Goal: Book appointment/travel/reservation

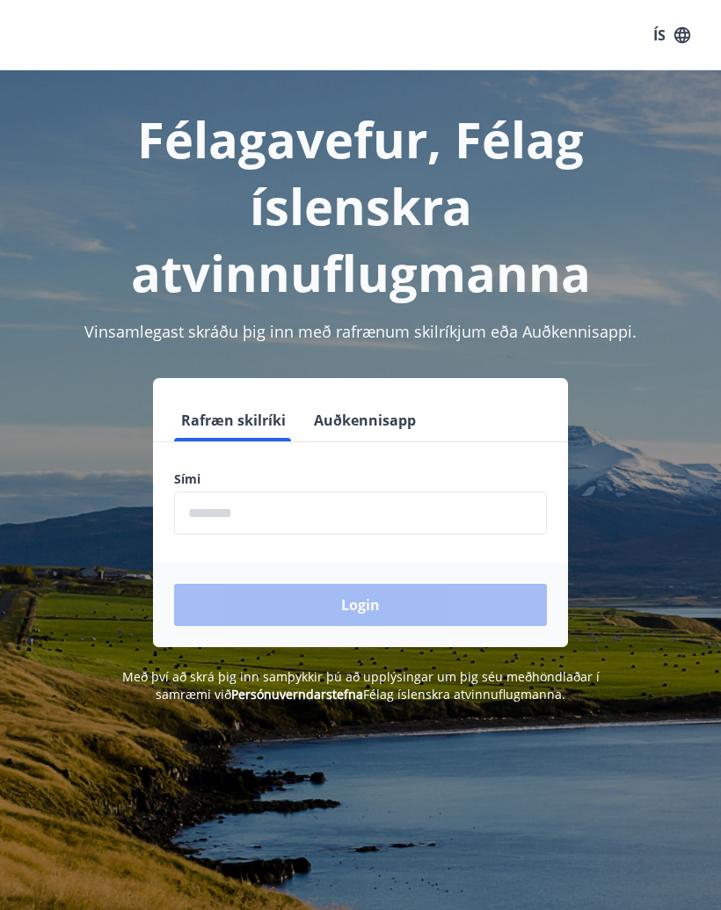
click at [383, 510] on input "phone" at bounding box center [360, 512] width 373 height 43
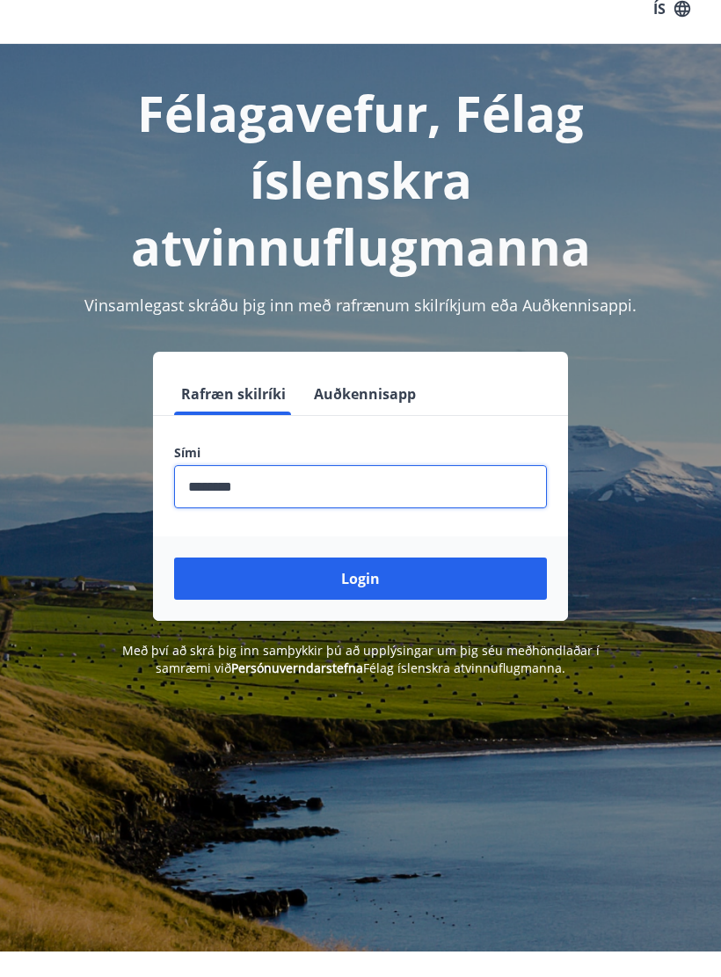
type input "********"
click at [430, 587] on button "Login" at bounding box center [360, 605] width 373 height 42
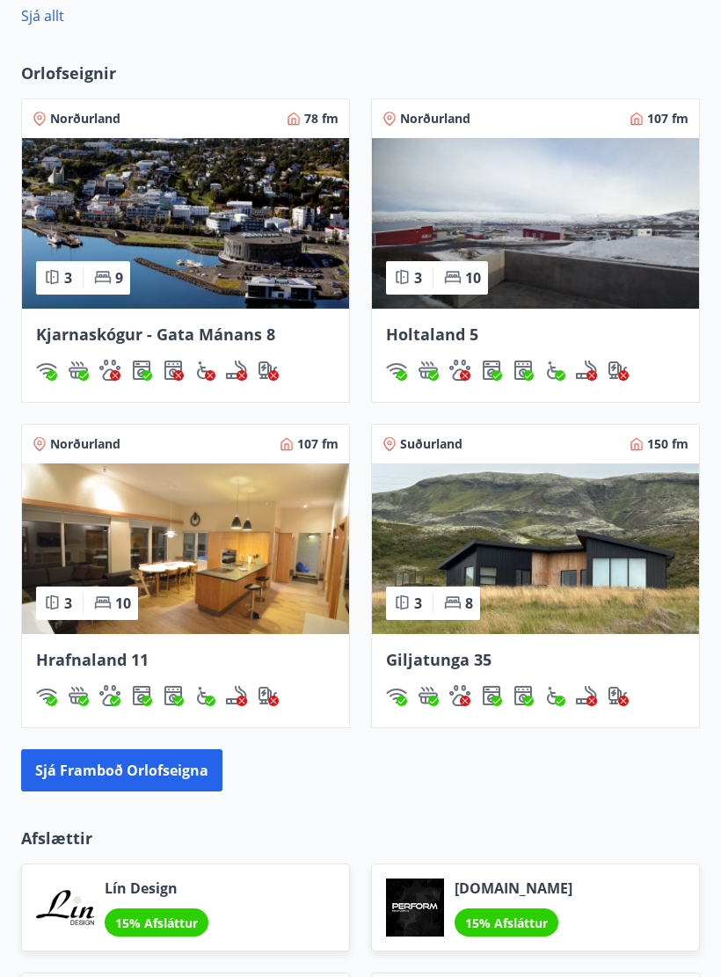
scroll to position [1367, 0]
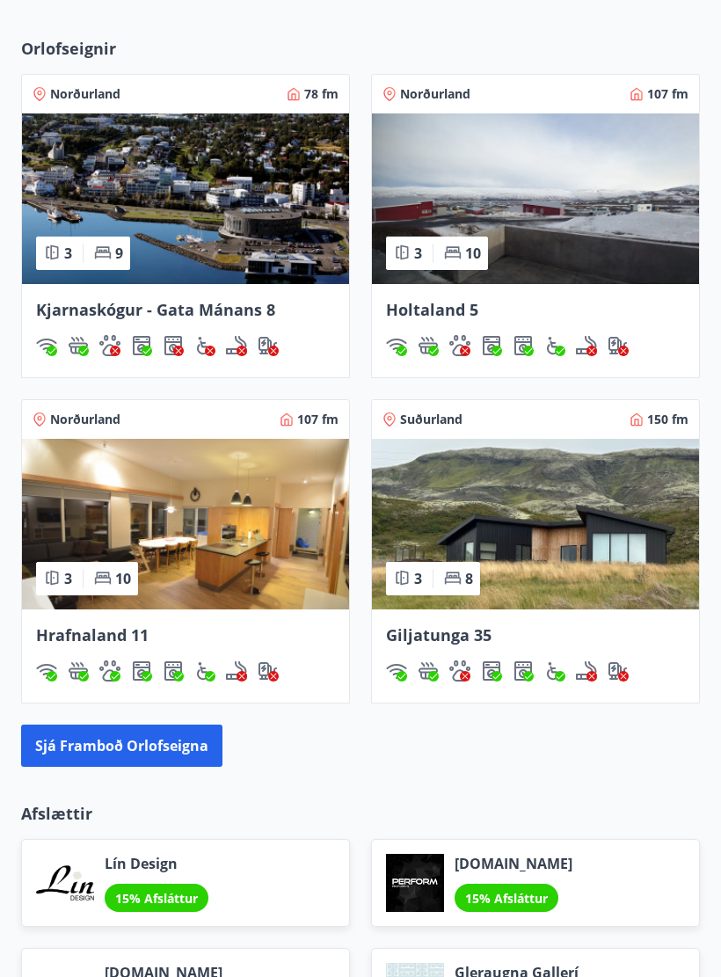
click at [643, 573] on img at bounding box center [535, 524] width 327 height 171
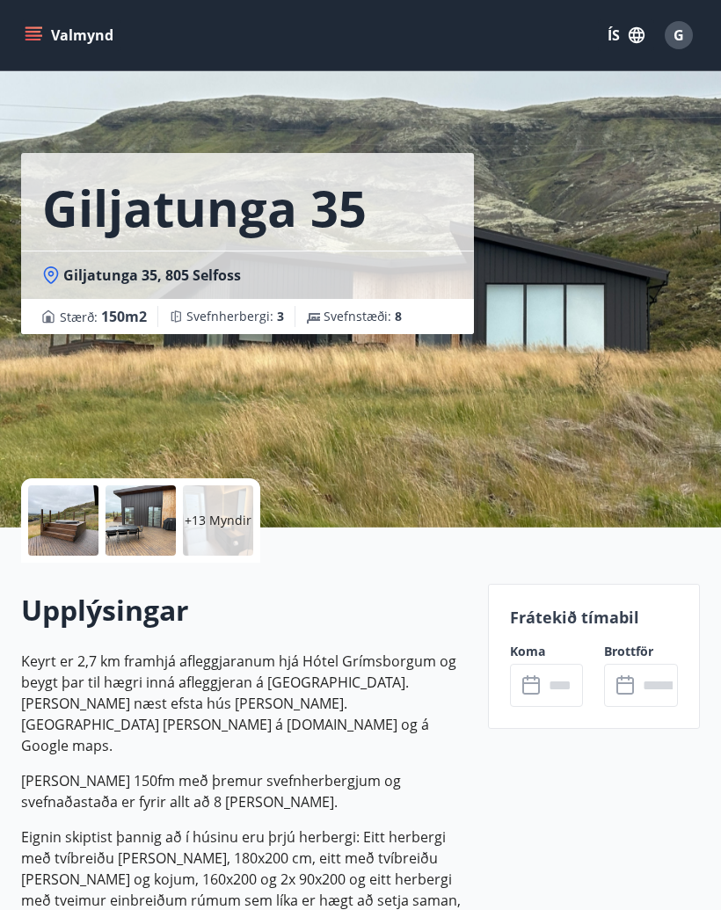
click at [73, 511] on div at bounding box center [63, 520] width 70 height 70
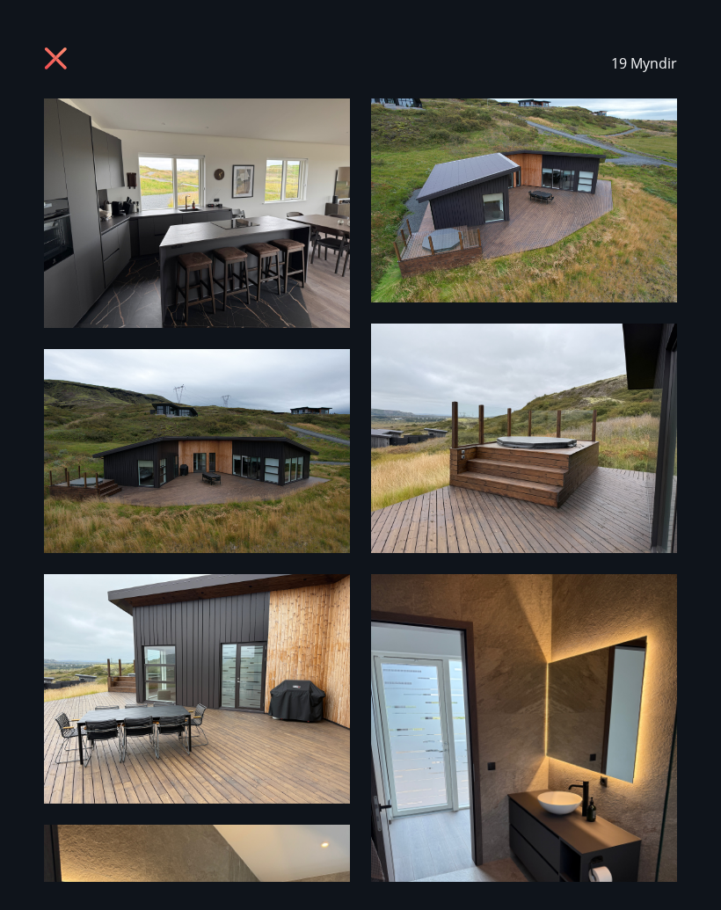
click at [293, 249] on img at bounding box center [197, 212] width 306 height 229
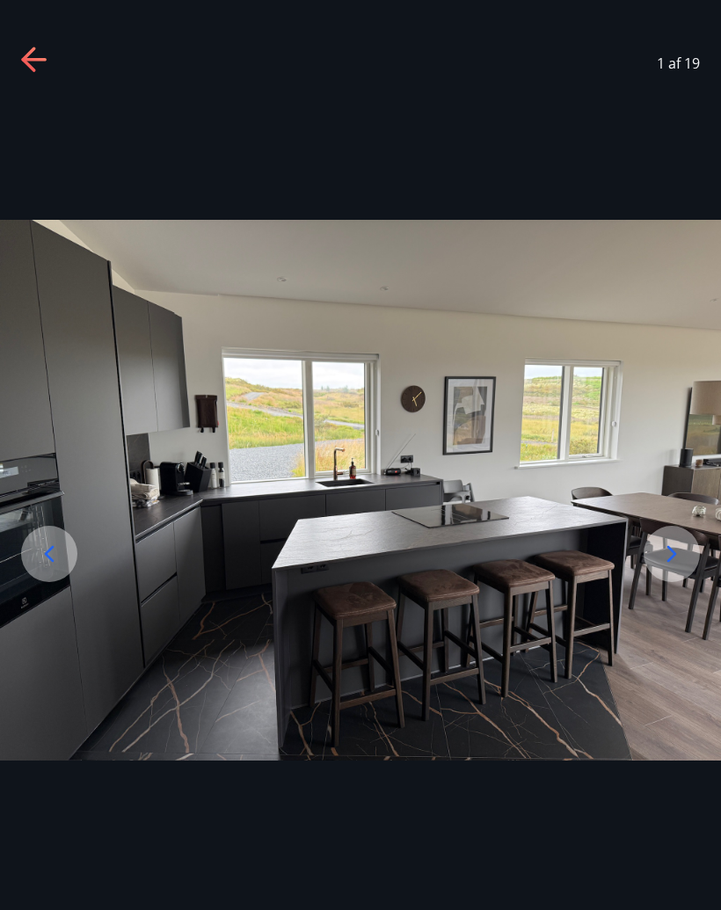
click at [683, 568] on icon at bounding box center [672, 554] width 28 height 28
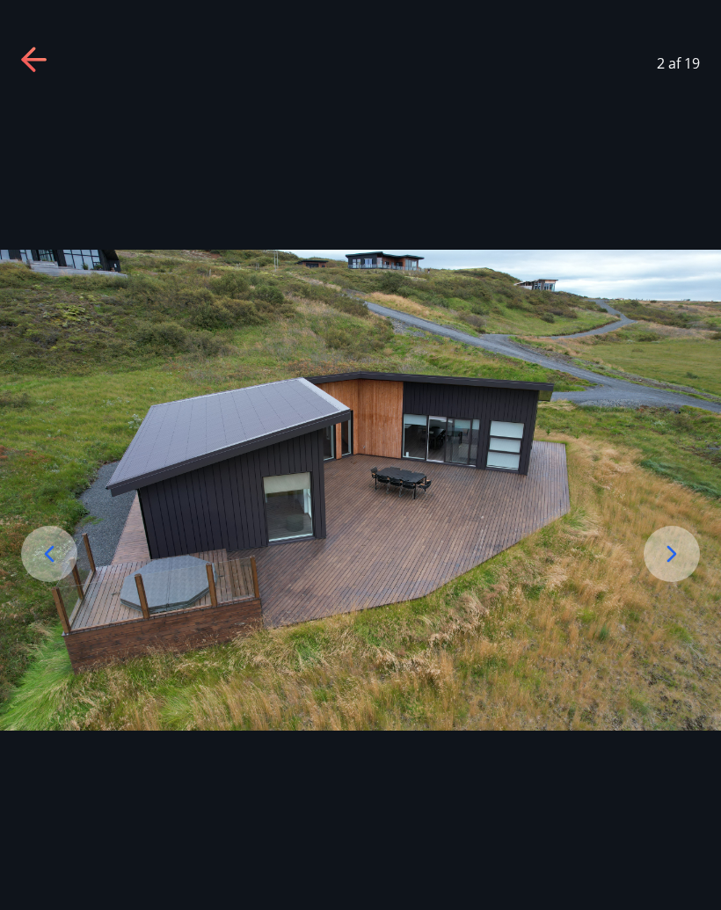
click at [675, 561] on icon at bounding box center [672, 554] width 28 height 28
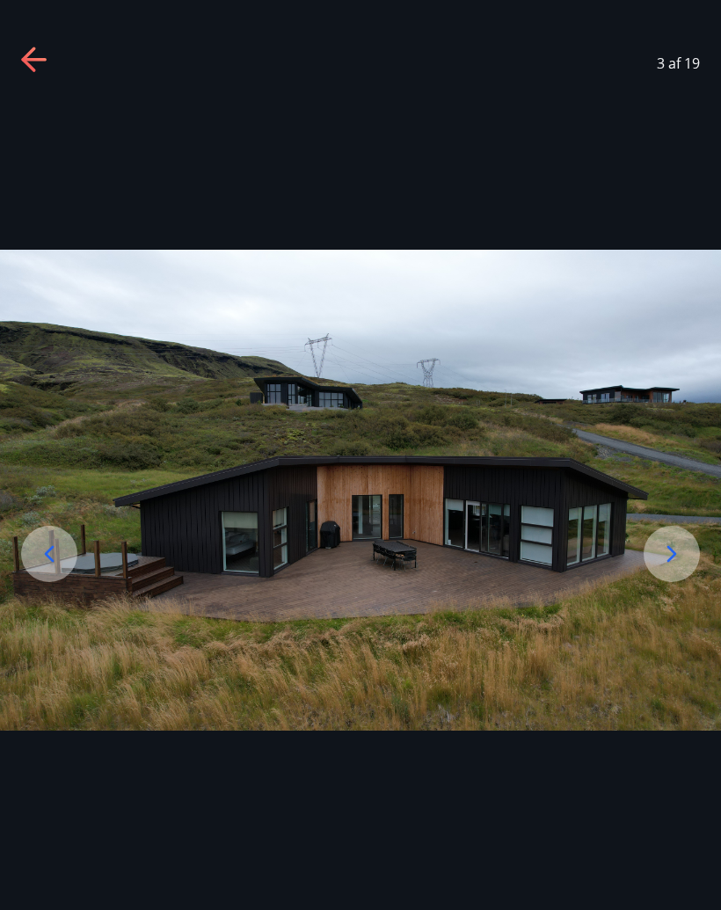
click at [678, 579] on div at bounding box center [671, 554] width 56 height 56
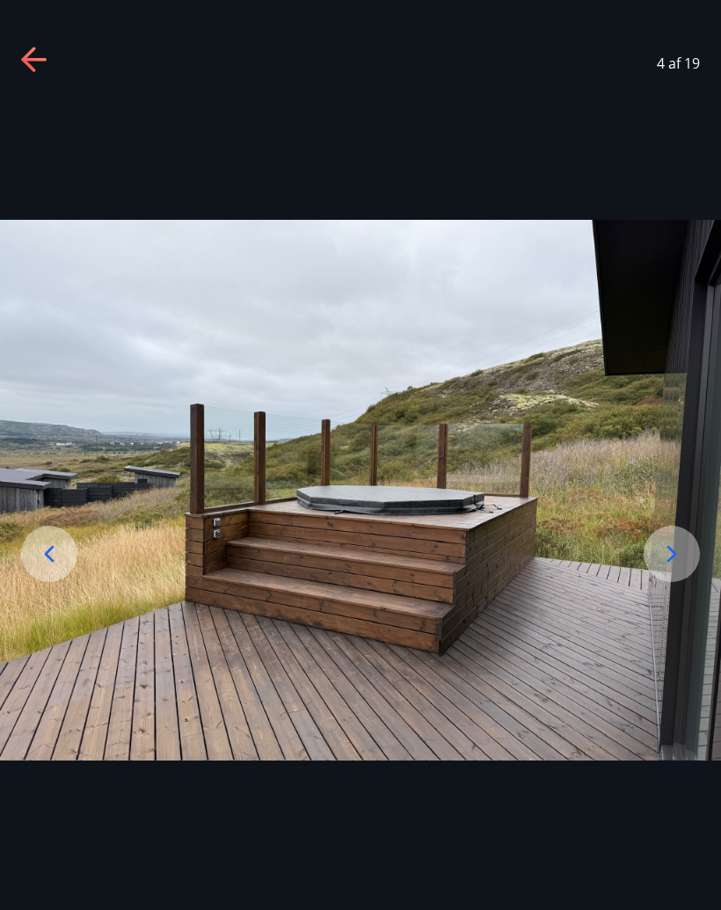
click at [672, 548] on div at bounding box center [671, 554] width 56 height 56
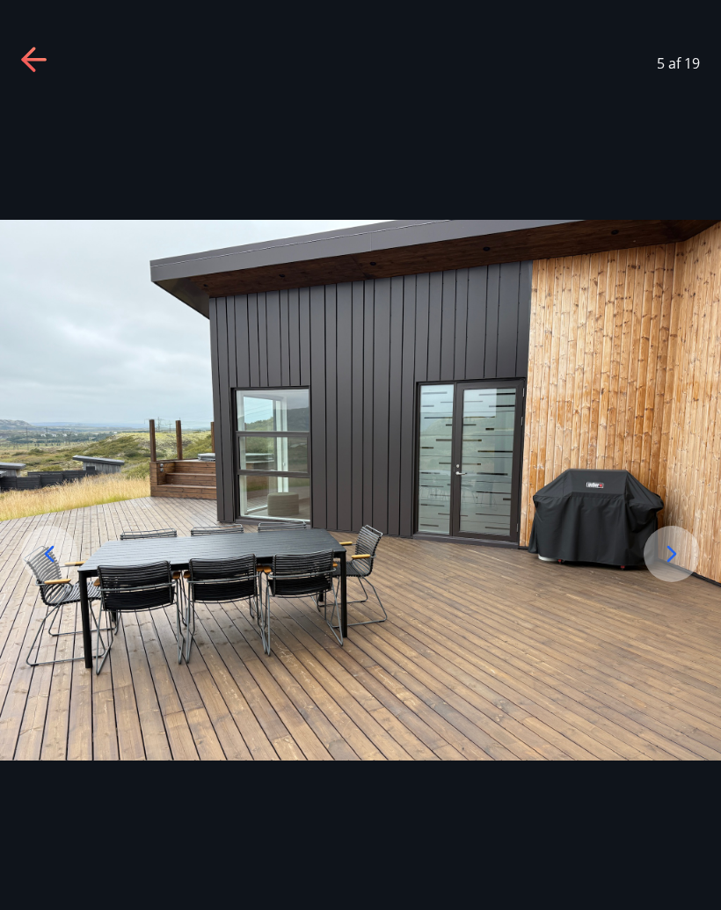
click at [684, 562] on icon at bounding box center [672, 554] width 28 height 28
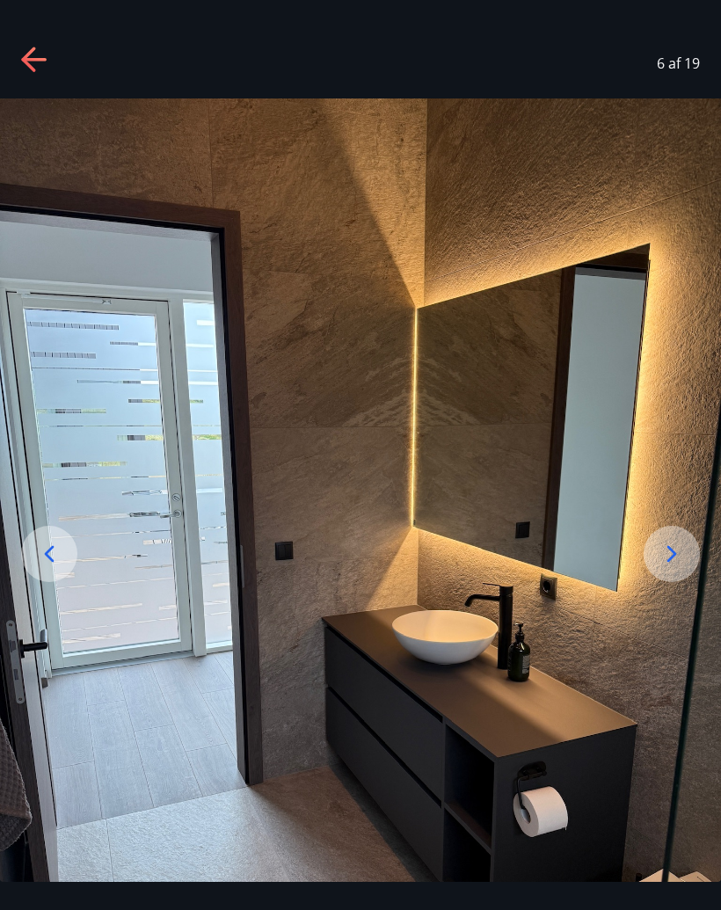
click at [679, 562] on icon at bounding box center [672, 554] width 28 height 28
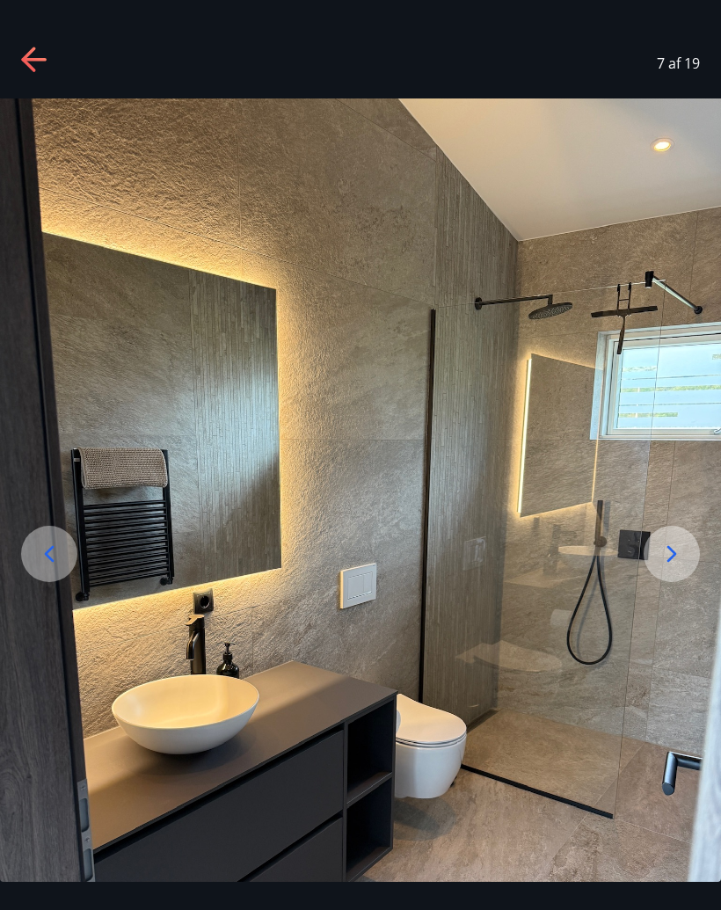
click at [675, 598] on img at bounding box center [360, 578] width 721 height 961
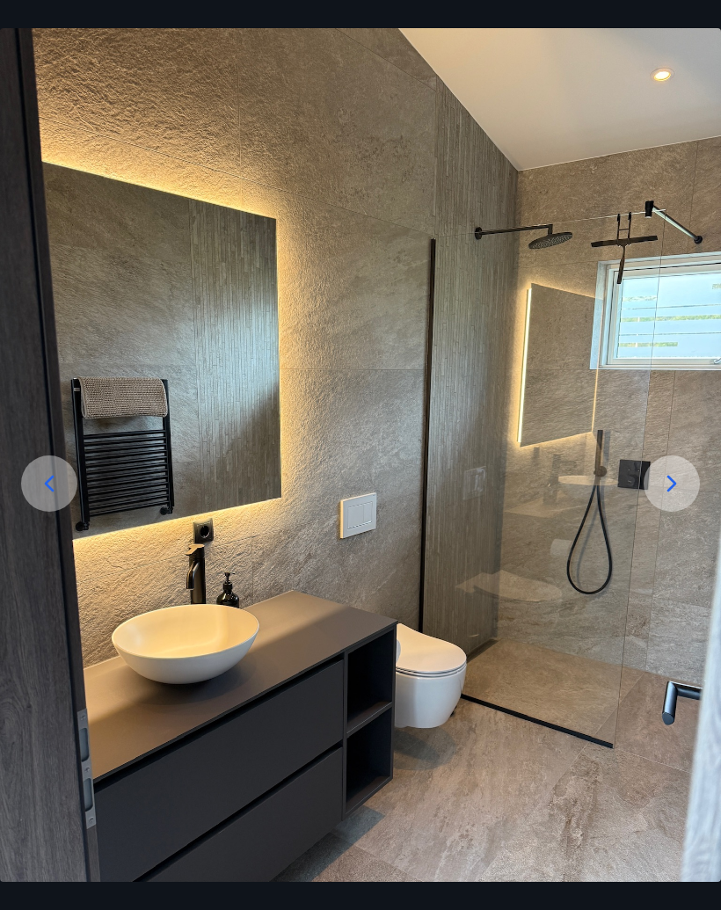
click at [678, 536] on img at bounding box center [360, 508] width 721 height 961
click at [663, 483] on icon at bounding box center [672, 483] width 28 height 28
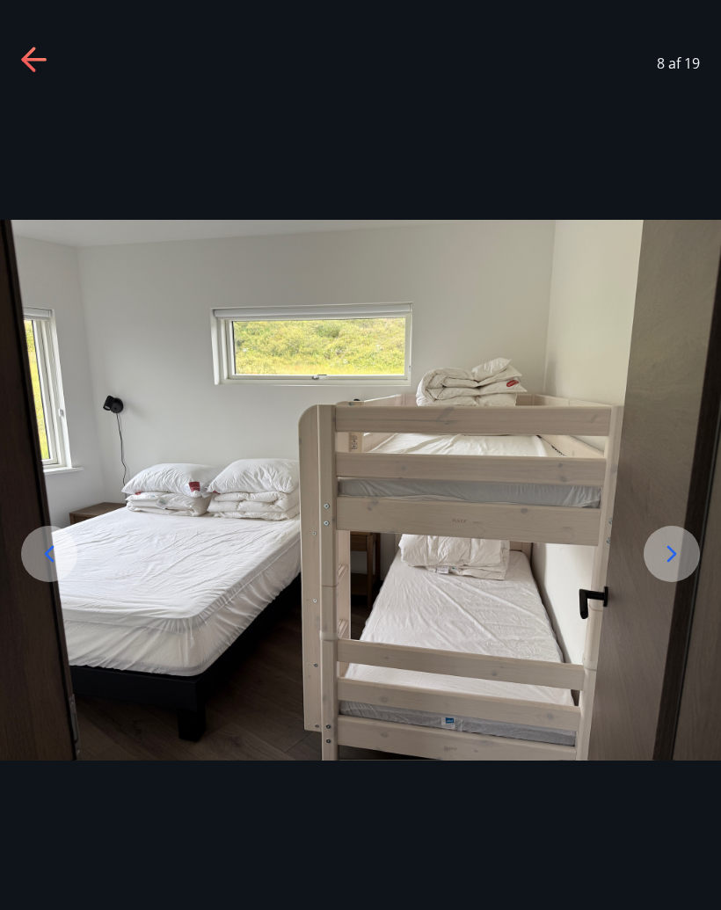
scroll to position [0, 0]
click at [665, 582] on div at bounding box center [671, 554] width 56 height 56
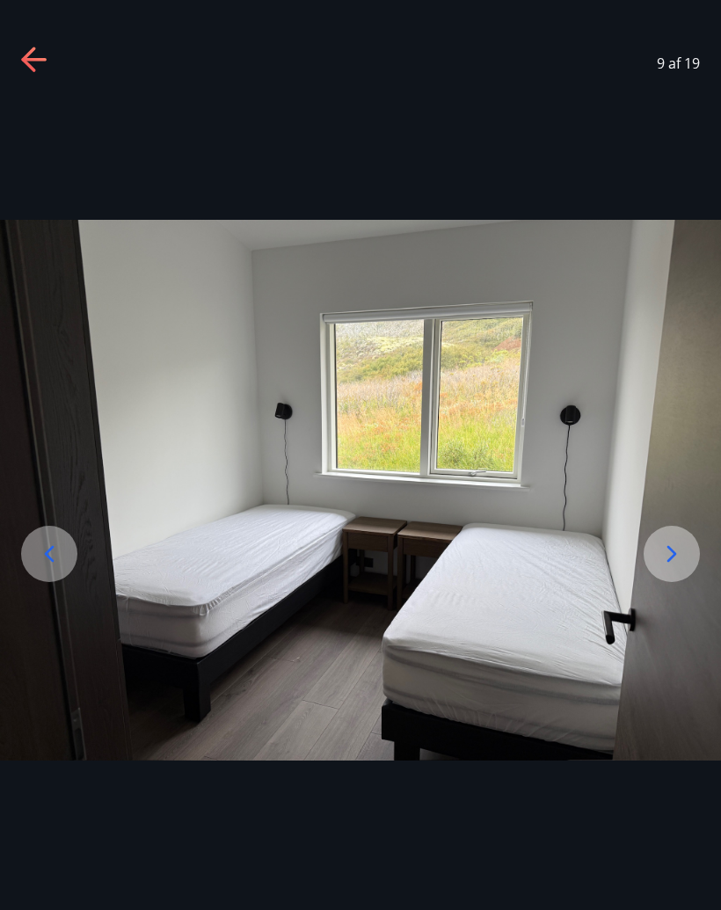
click at [59, 568] on icon at bounding box center [49, 554] width 28 height 28
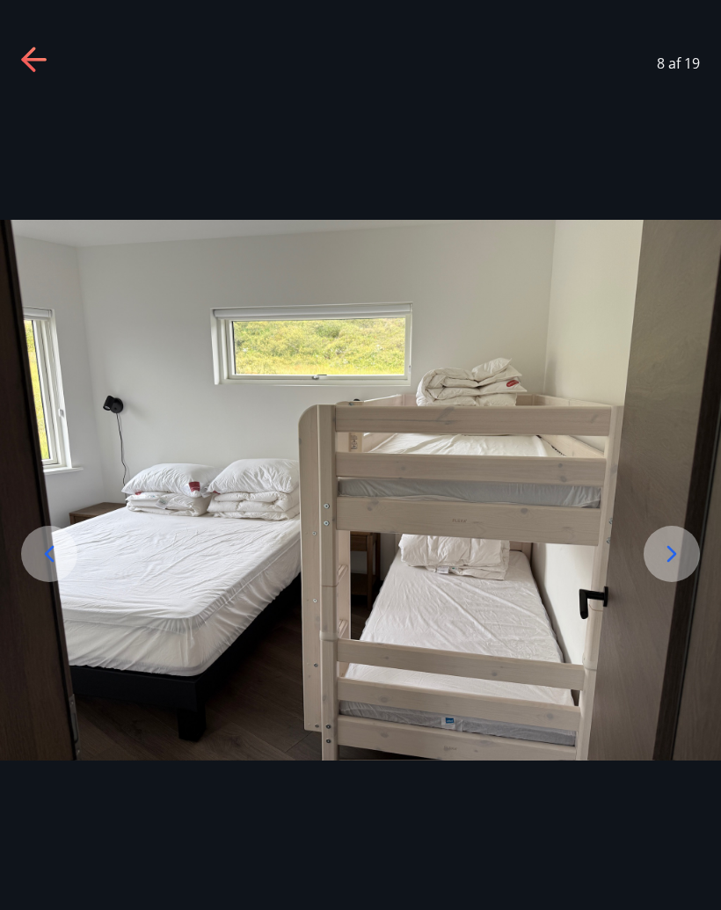
click at [685, 566] on icon at bounding box center [672, 554] width 28 height 28
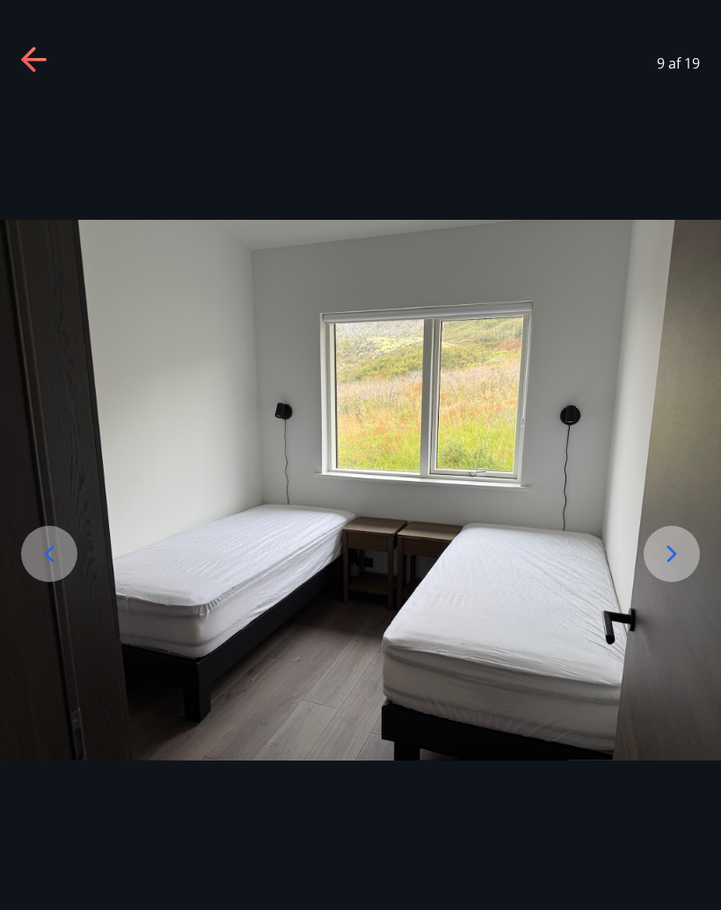
click at [669, 562] on icon at bounding box center [672, 553] width 10 height 17
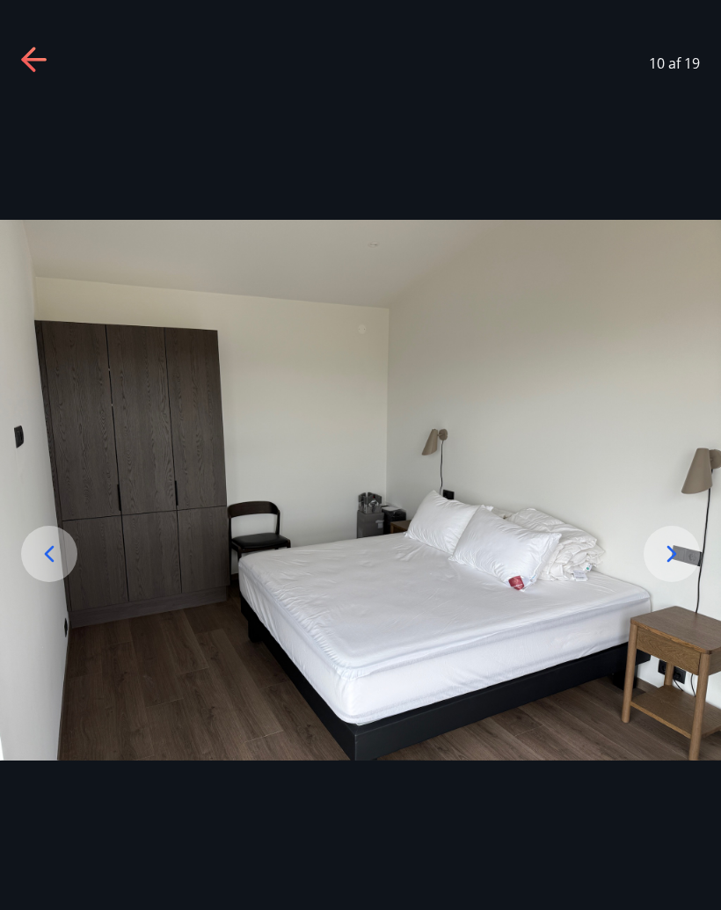
click at [674, 561] on icon at bounding box center [672, 554] width 28 height 28
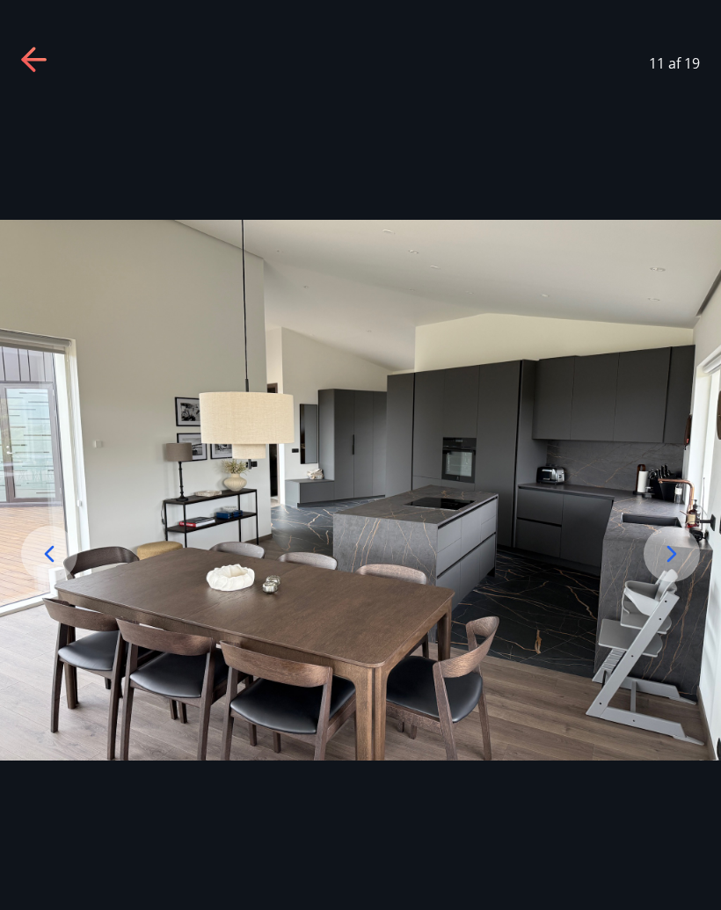
click at [670, 562] on icon at bounding box center [672, 553] width 10 height 17
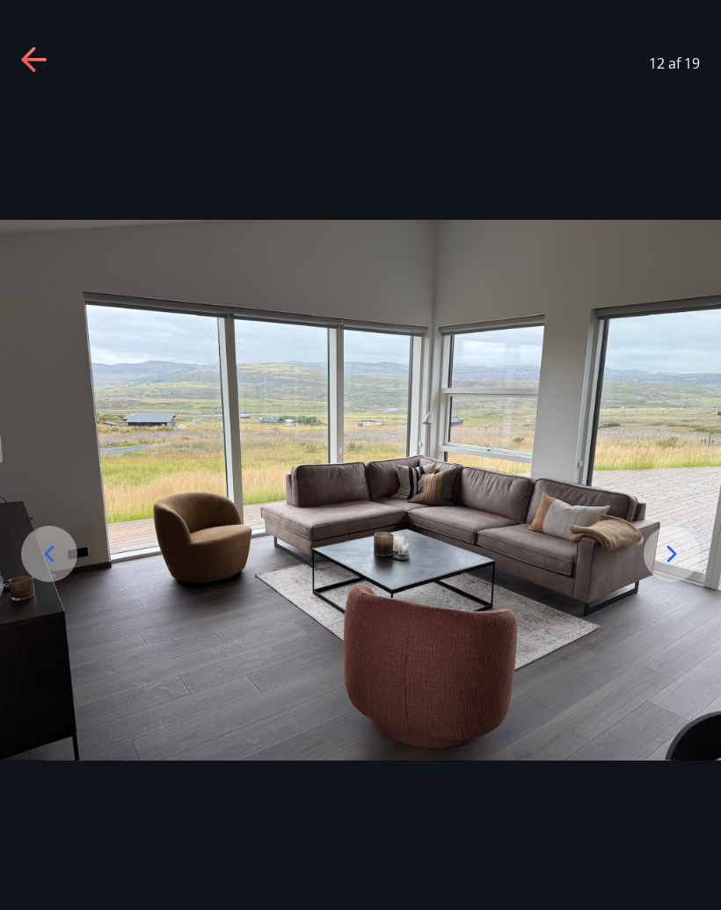
click at [667, 563] on icon at bounding box center [672, 554] width 28 height 28
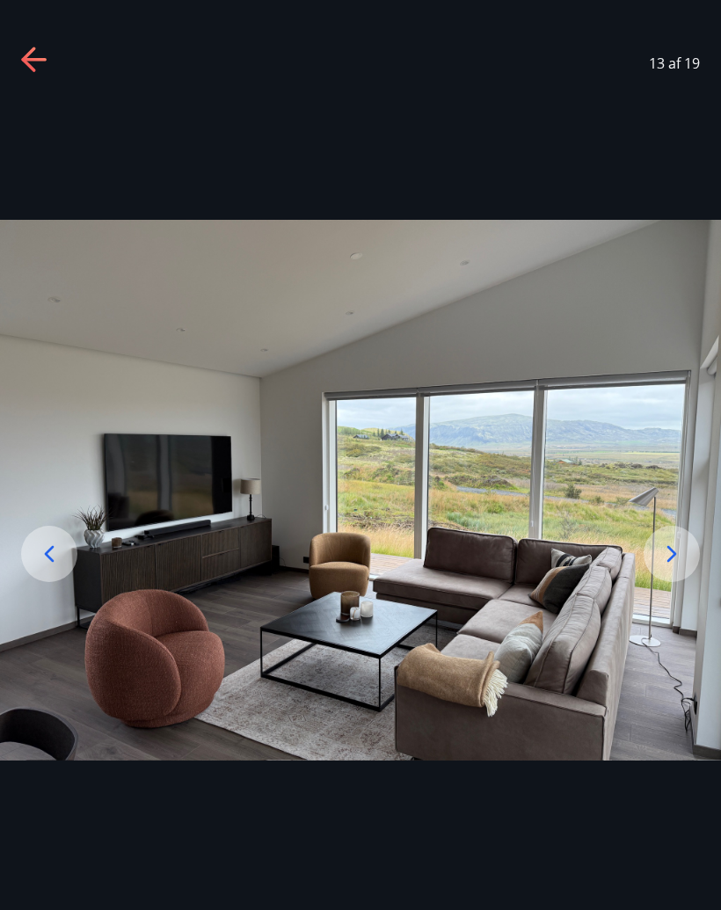
click at [665, 555] on icon at bounding box center [672, 554] width 28 height 28
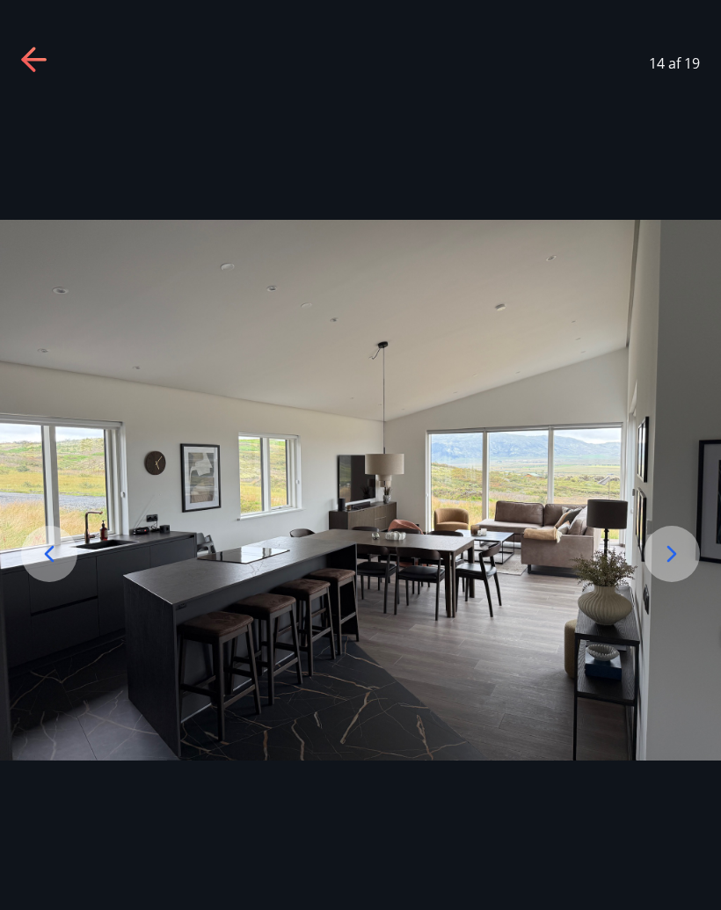
click at [672, 558] on icon at bounding box center [672, 554] width 28 height 28
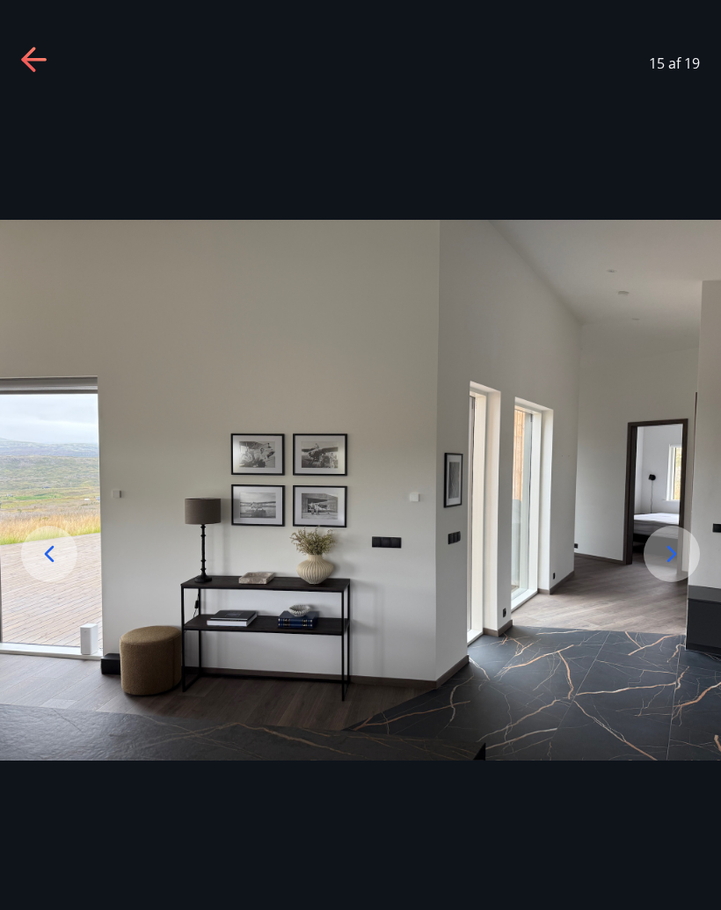
click at [668, 567] on icon at bounding box center [672, 554] width 28 height 28
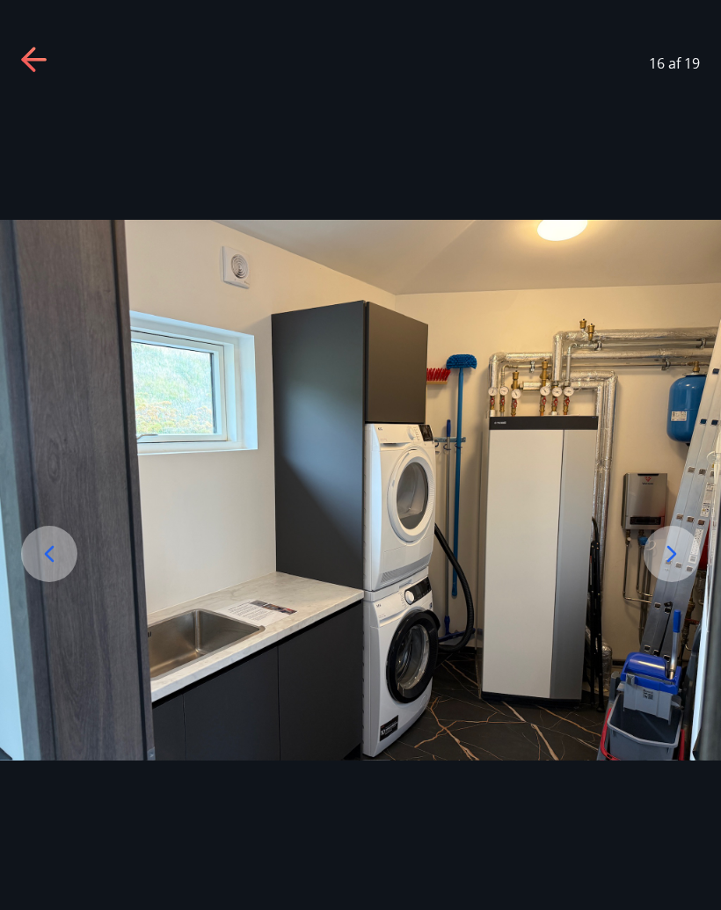
click at [679, 564] on icon at bounding box center [672, 554] width 28 height 28
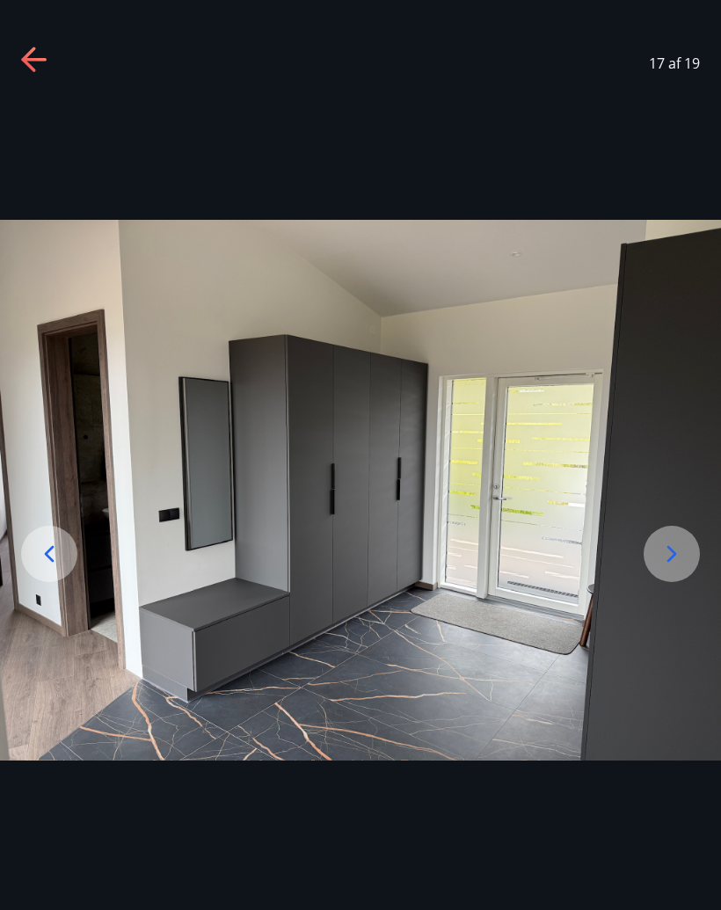
click at [673, 568] on icon at bounding box center [672, 554] width 28 height 28
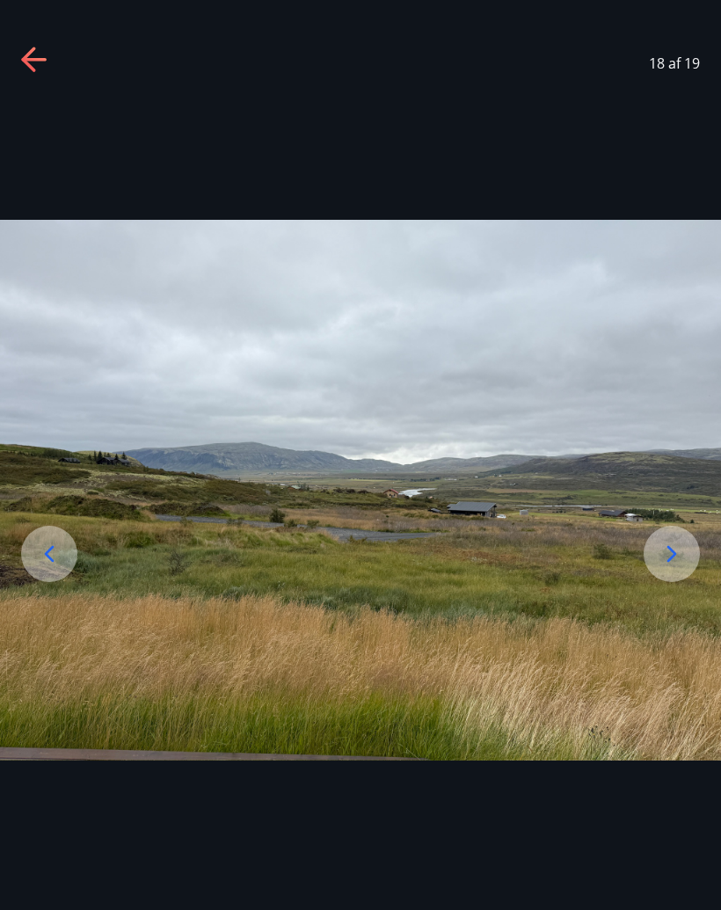
click at [679, 541] on div at bounding box center [671, 554] width 56 height 56
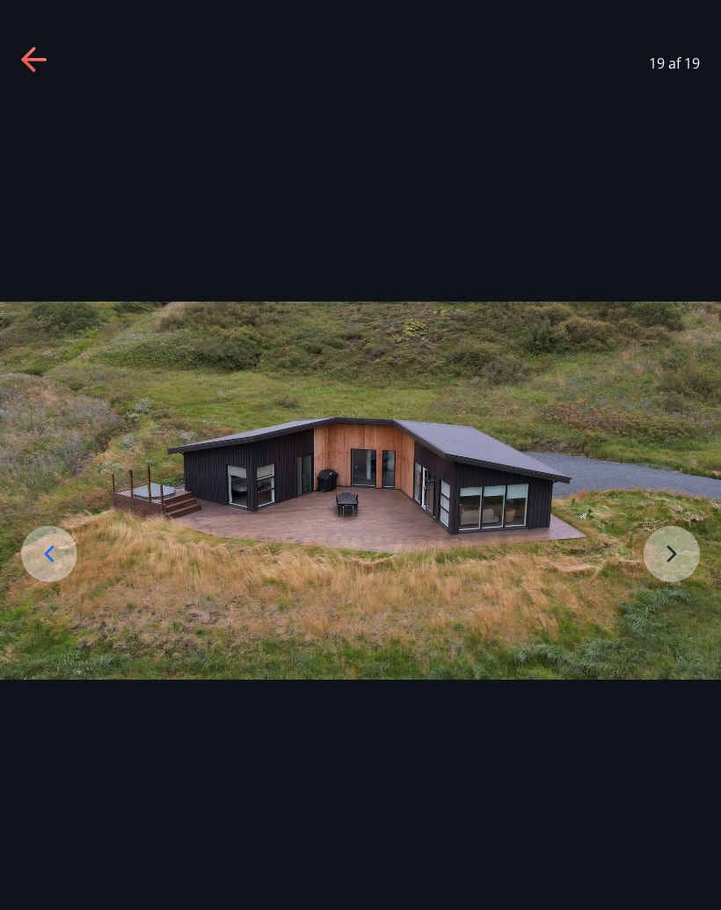
click at [23, 78] on div at bounding box center [35, 63] width 28 height 33
click at [61, 59] on div "19 af 19" at bounding box center [360, 63] width 721 height 70
click at [45, 62] on icon at bounding box center [35, 61] width 28 height 28
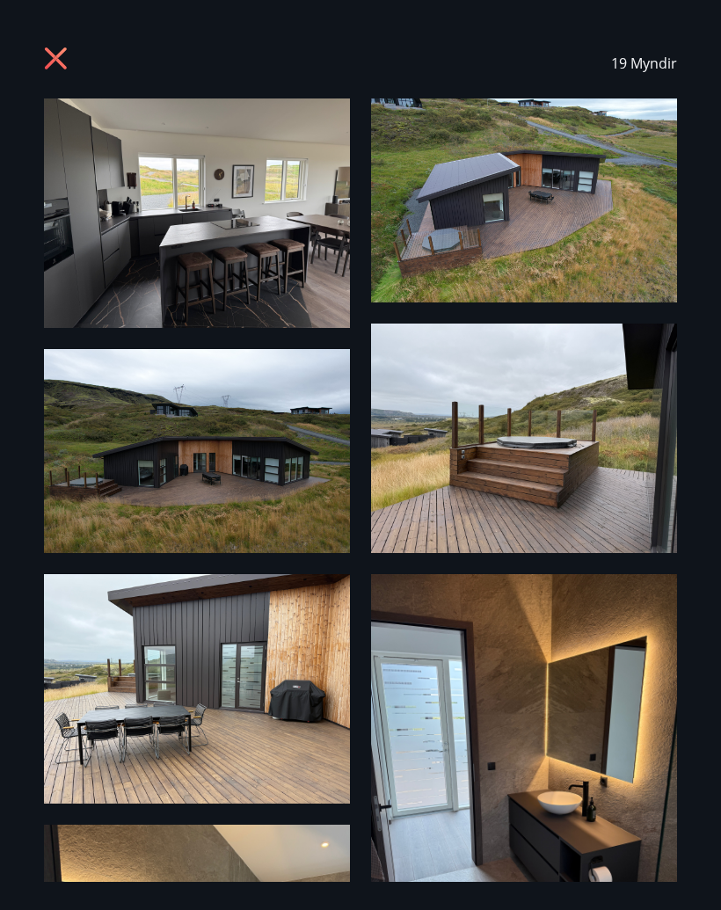
click at [66, 71] on icon at bounding box center [58, 61] width 28 height 28
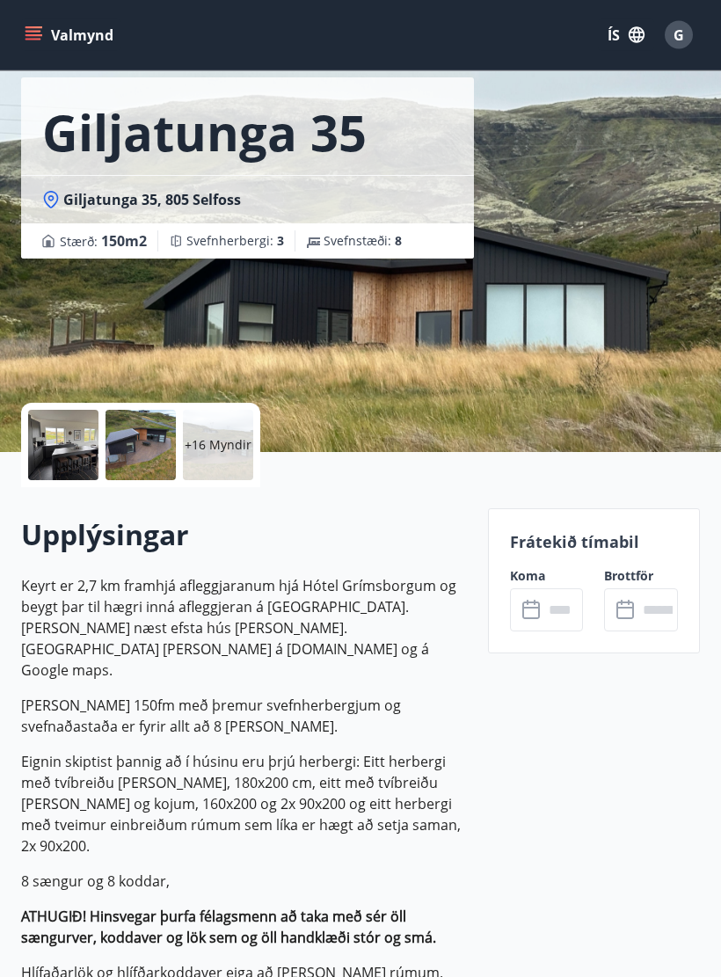
click at [563, 619] on input "text" at bounding box center [563, 610] width 40 height 43
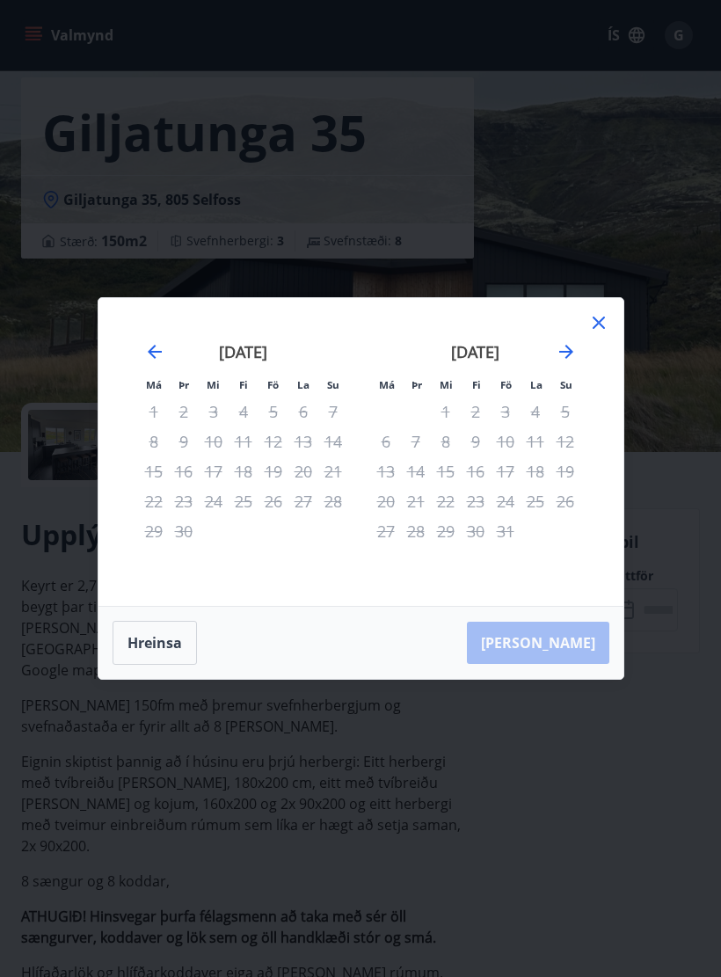
click at [570, 359] on icon "Move forward to switch to the next month." at bounding box center [566, 351] width 21 height 21
click at [599, 328] on icon at bounding box center [598, 322] width 21 height 21
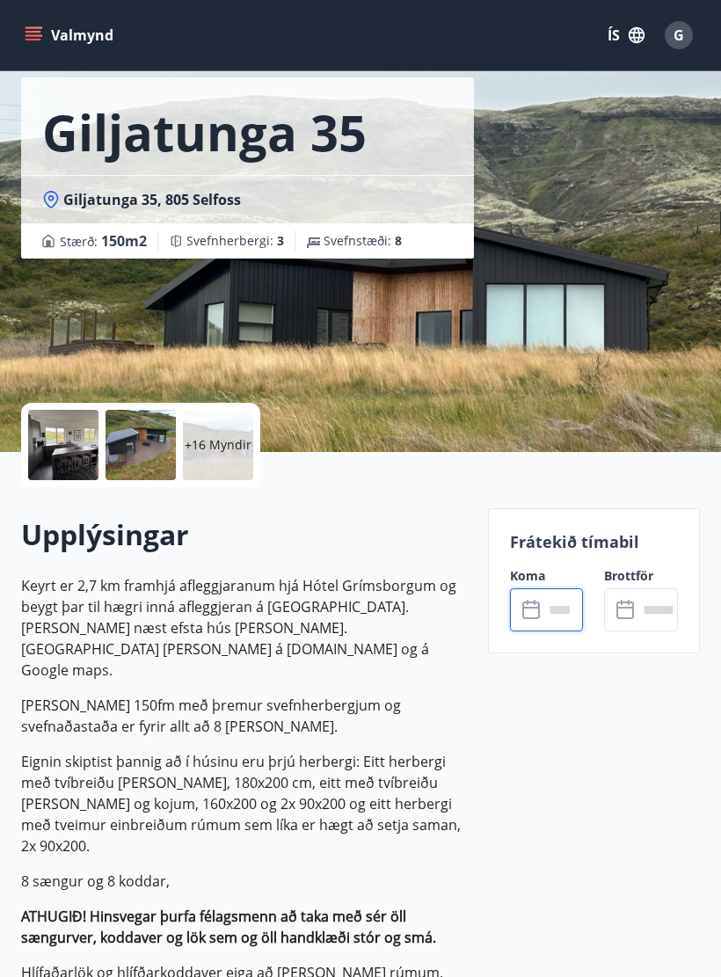
click at [36, 33] on icon "menu" at bounding box center [34, 35] width 18 height 18
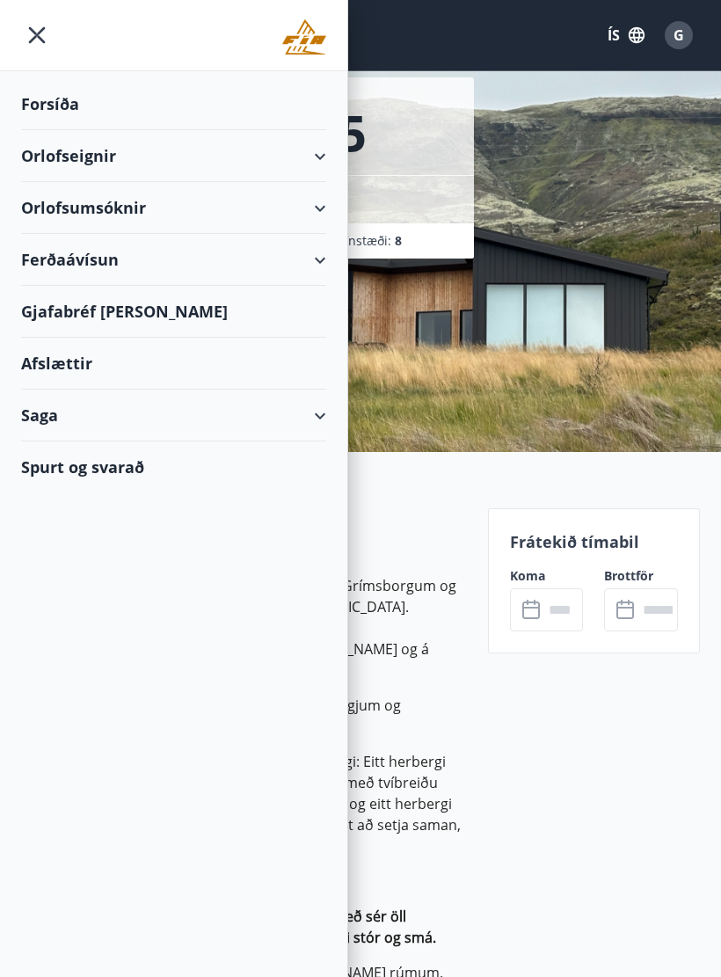
click at [261, 206] on div "Orlofsumsóknir" at bounding box center [173, 208] width 305 height 52
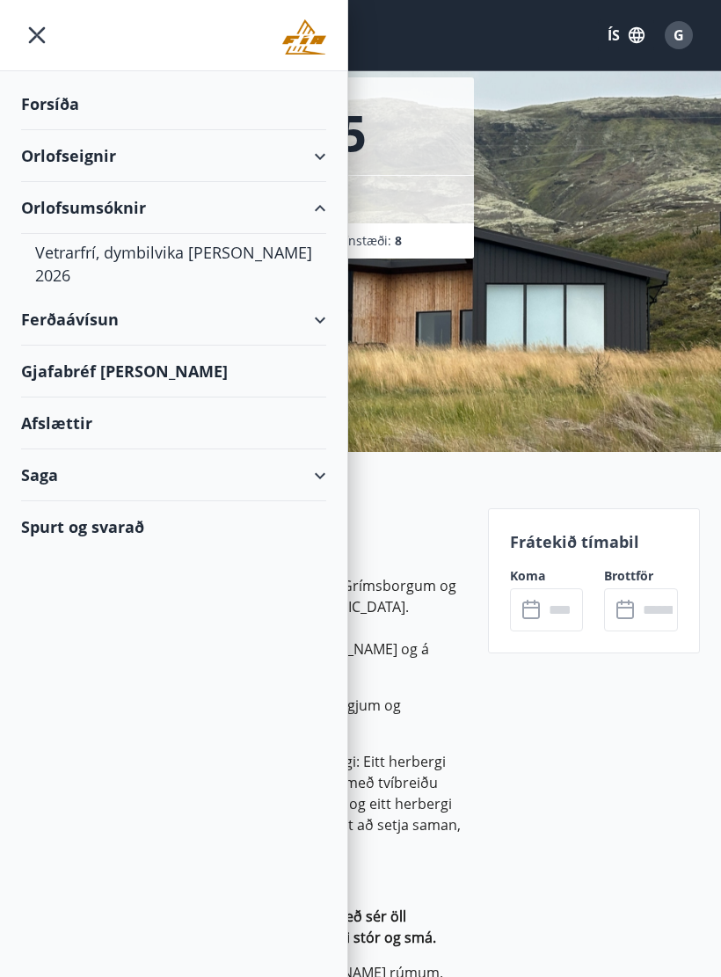
click at [242, 248] on div "Vetrarfrí, dymbilvika [PERSON_NAME] 2026" at bounding box center [173, 264] width 277 height 60
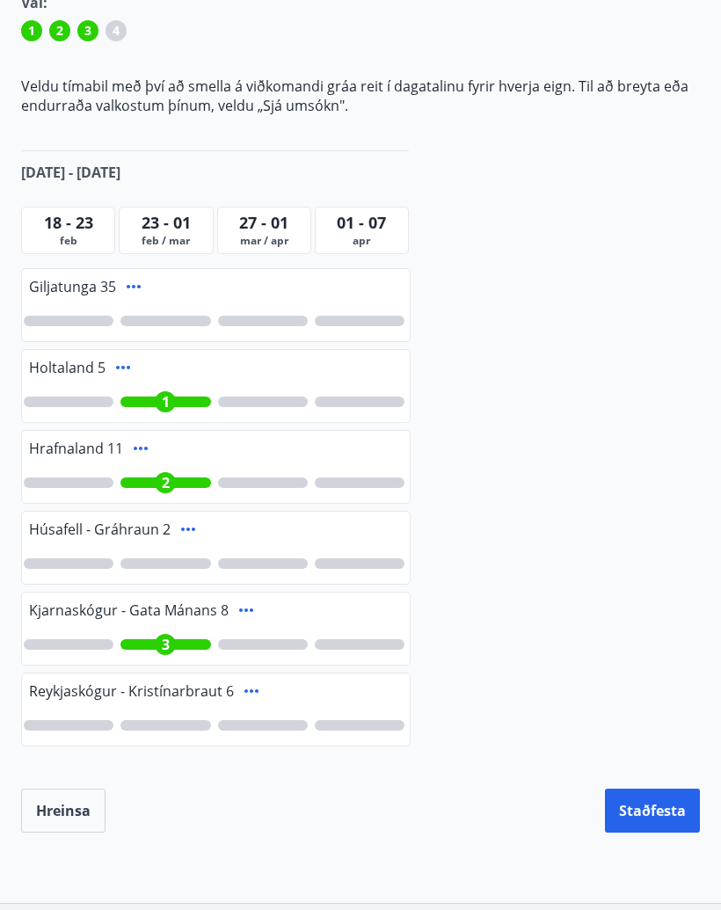
scroll to position [289, 0]
click at [193, 323] on div at bounding box center [165, 320] width 90 height 11
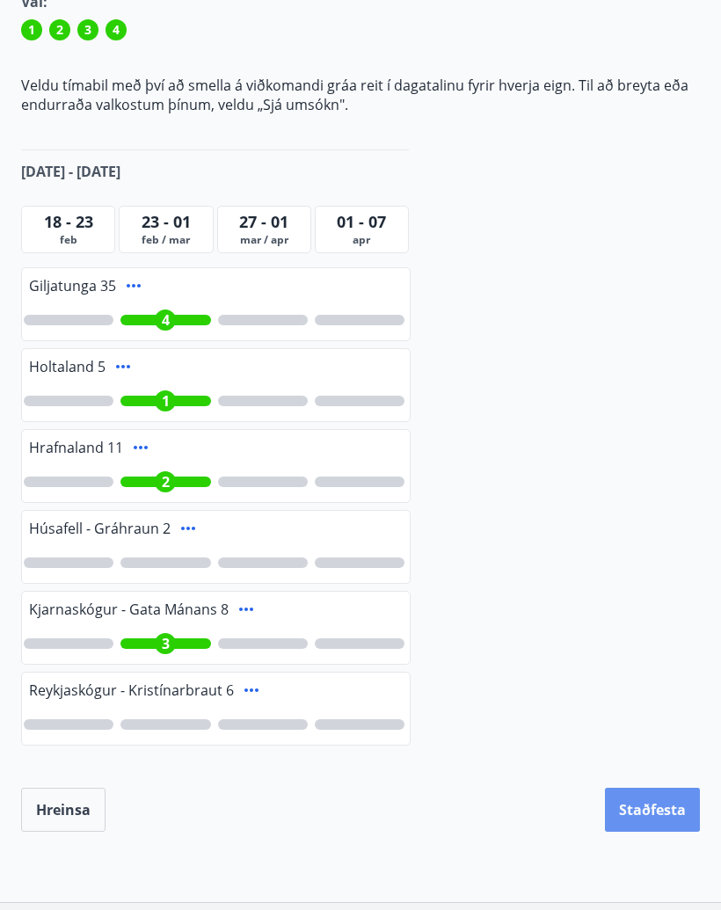
click at [679, 818] on button "Staðfesta" at bounding box center [652, 810] width 95 height 44
